Goal: Task Accomplishment & Management: Manage account settings

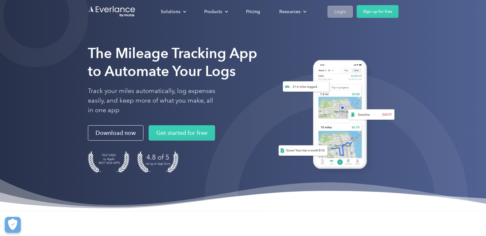
click at [336, 11] on div "Login" at bounding box center [340, 12] width 12 height 8
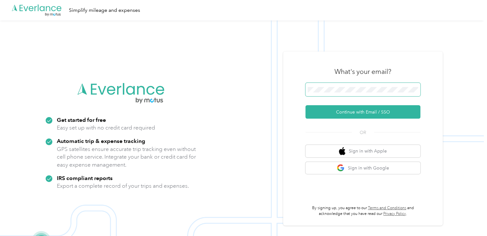
click at [336, 86] on span at bounding box center [362, 89] width 115 height 13
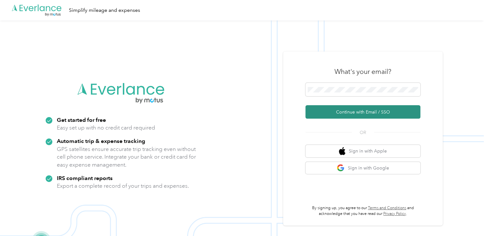
click at [358, 105] on button "Continue with Email / SSO" at bounding box center [362, 111] width 115 height 13
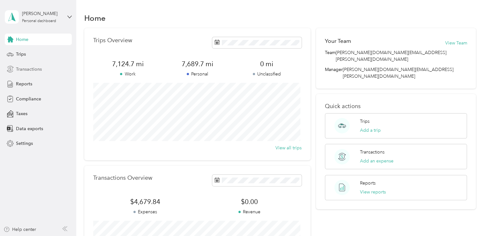
click at [23, 68] on span "Transactions" at bounding box center [29, 69] width 26 height 7
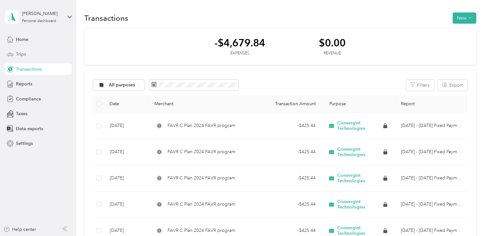
click at [18, 56] on span "Trips" at bounding box center [21, 54] width 10 height 7
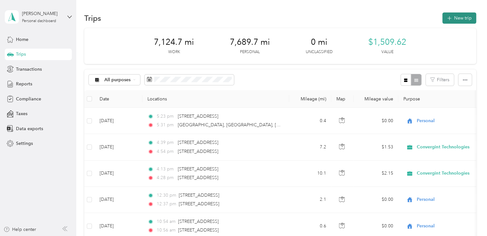
click at [449, 18] on icon "button" at bounding box center [449, 18] width 4 height 4
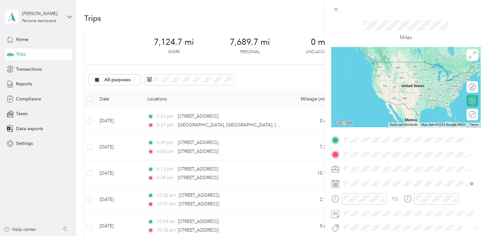
scroll to position [32, 0]
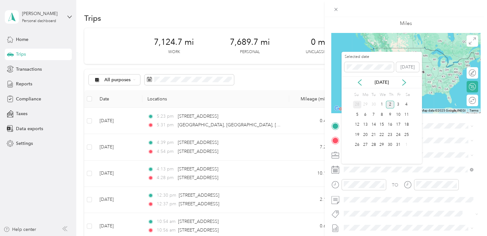
click at [358, 103] on div "28" at bounding box center [357, 105] width 8 height 8
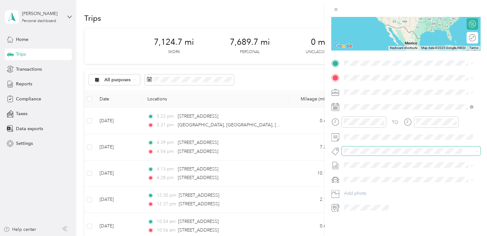
scroll to position [99, 0]
click at [373, 83] on span "[STREET_ADDRESS][US_STATE]" at bounding box center [388, 82] width 64 height 6
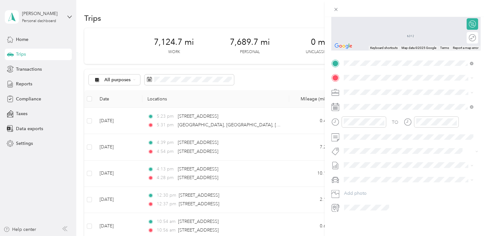
click at [381, 100] on span "[GEOGRAPHIC_DATA][US_STATE], [GEOGRAPHIC_DATA]" at bounding box center [413, 97] width 115 height 11
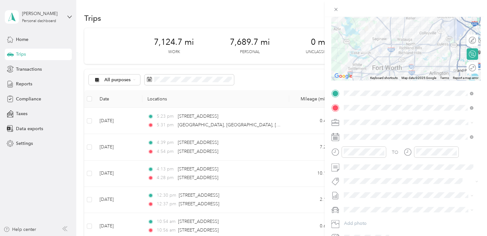
scroll to position [0, 0]
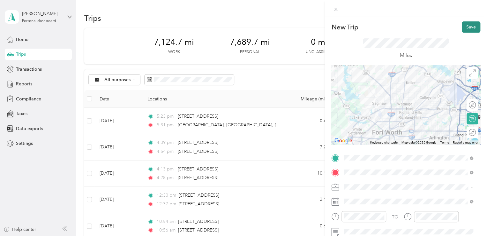
click at [464, 25] on button "Save" at bounding box center [471, 26] width 19 height 11
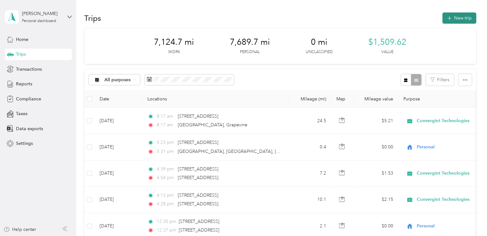
click at [454, 18] on button "New trip" at bounding box center [459, 17] width 34 height 11
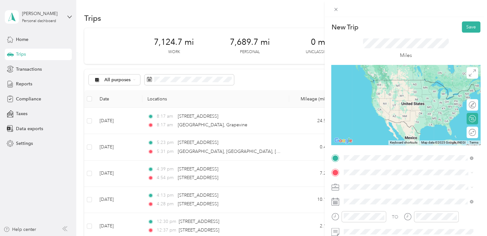
click at [384, 75] on li "[GEOGRAPHIC_DATA][US_STATE], [GEOGRAPHIC_DATA]" at bounding box center [409, 83] width 134 height 18
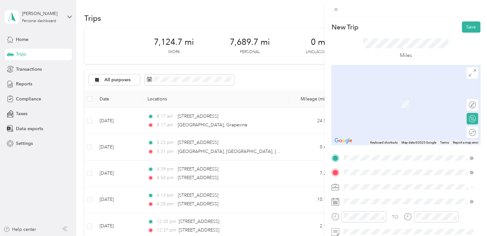
click at [370, 95] on span "[STREET_ADDRESS][US_STATE]" at bounding box center [388, 95] width 64 height 6
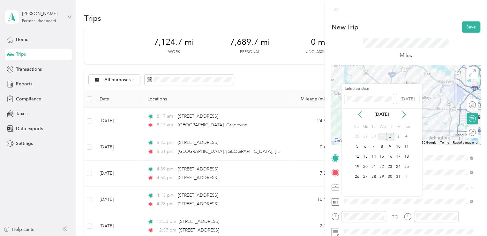
click at [382, 135] on div "1" at bounding box center [382, 136] width 8 height 8
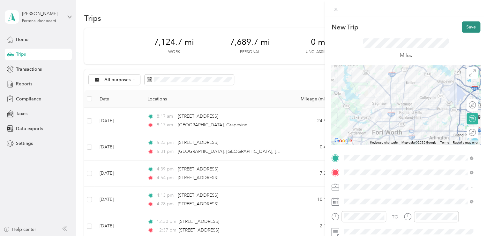
click at [467, 25] on button "Save" at bounding box center [471, 26] width 19 height 11
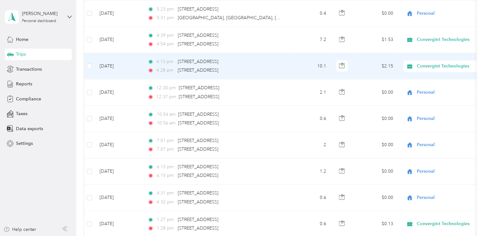
scroll to position [128, 0]
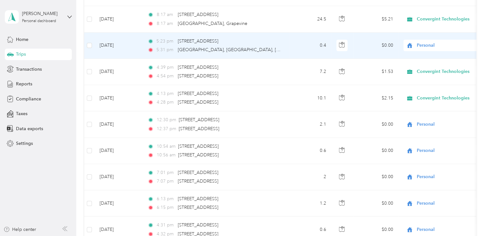
click at [426, 46] on span "Personal" at bounding box center [446, 45] width 58 height 7
click at [425, 58] on li "Convergint Technologies" at bounding box center [442, 56] width 79 height 11
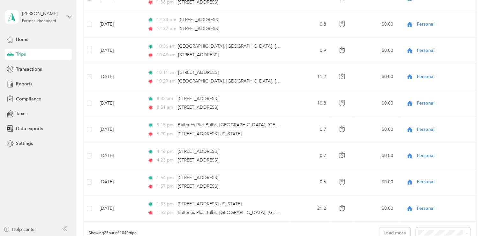
scroll to position [575, 0]
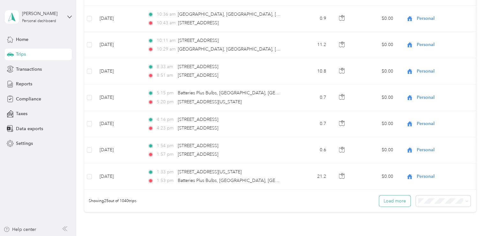
click at [394, 202] on button "Load more" at bounding box center [394, 200] width 31 height 11
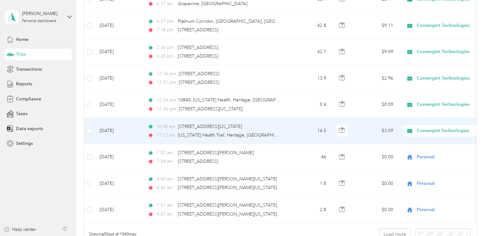
scroll to position [1213, 0]
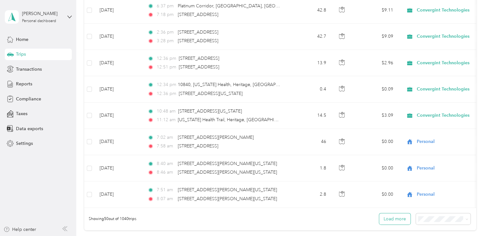
click at [395, 220] on button "Load more" at bounding box center [394, 218] width 31 height 11
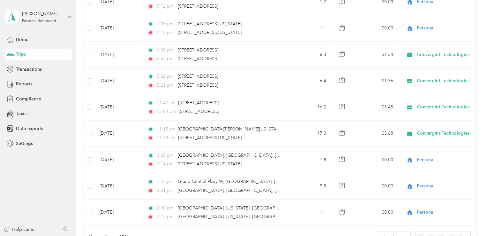
scroll to position [1883, 0]
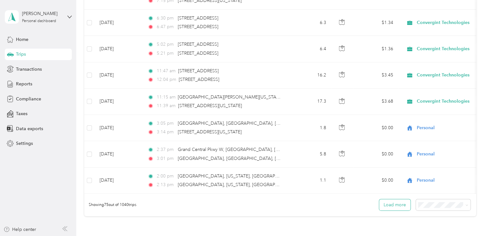
click at [391, 202] on button "Load more" at bounding box center [394, 204] width 31 height 11
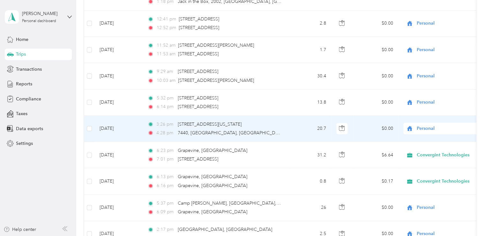
scroll to position [798, 0]
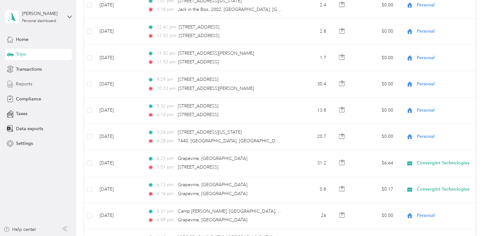
click at [29, 82] on span "Reports" at bounding box center [24, 83] width 16 height 7
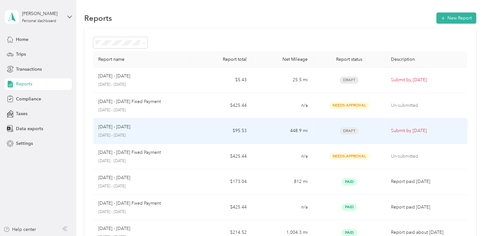
click at [179, 125] on div "[DATE] - [DATE]" at bounding box center [141, 126] width 87 height 7
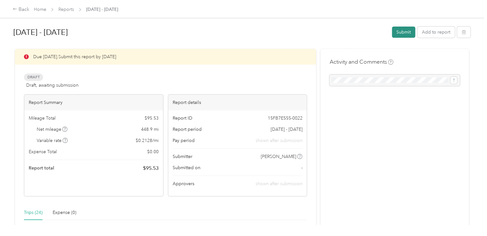
click at [402, 32] on button "Submit" at bounding box center [403, 31] width 23 height 11
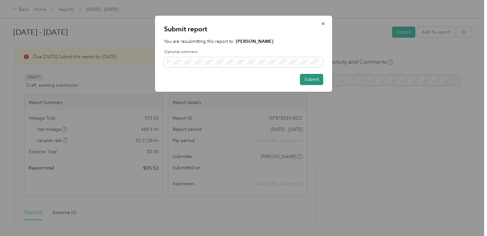
click at [310, 80] on button "Submit" at bounding box center [311, 79] width 23 height 11
